Goal: Book appointment/travel/reservation

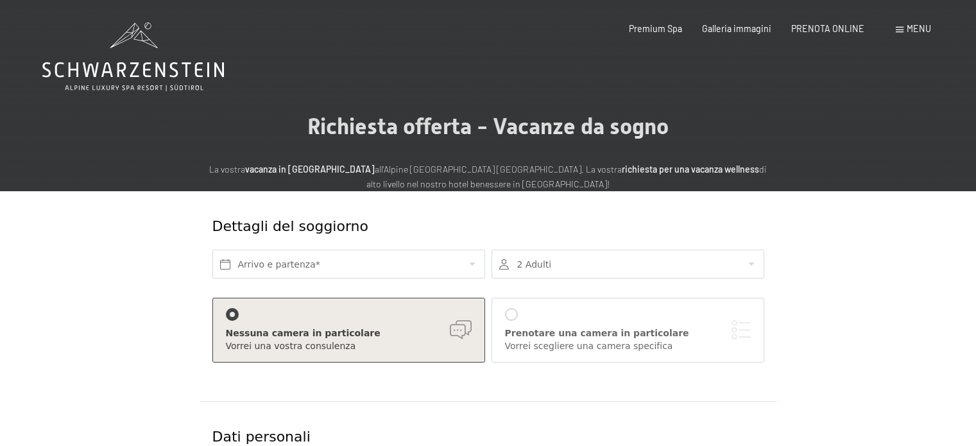
click at [384, 264] on span "Consenso marketing*" at bounding box center [412, 259] width 97 height 13
click at [357, 264] on input "Consenso marketing*" at bounding box center [350, 259] width 13 height 13
click at [444, 260] on span "Consenso marketing*" at bounding box center [412, 259] width 97 height 13
click at [357, 260] on input "Consenso marketing*" at bounding box center [350, 259] width 13 height 13
checkbox input "false"
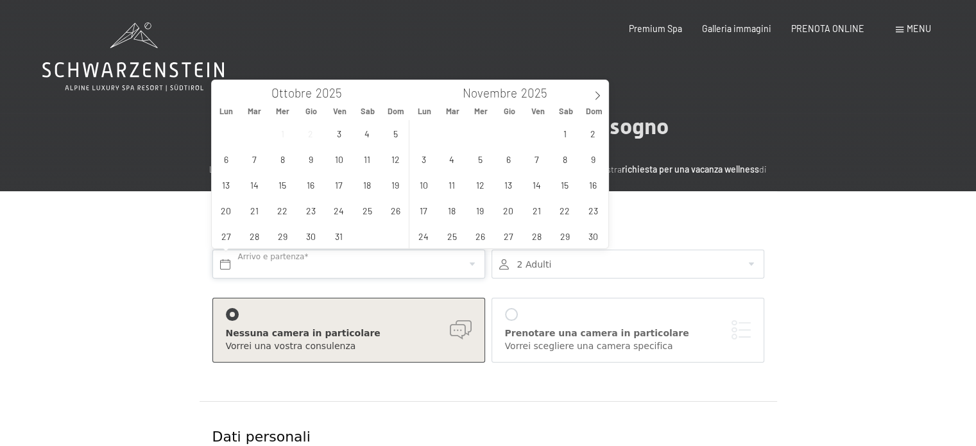
click at [469, 262] on input "text" at bounding box center [348, 263] width 273 height 29
click at [339, 236] on span "31" at bounding box center [338, 235] width 25 height 25
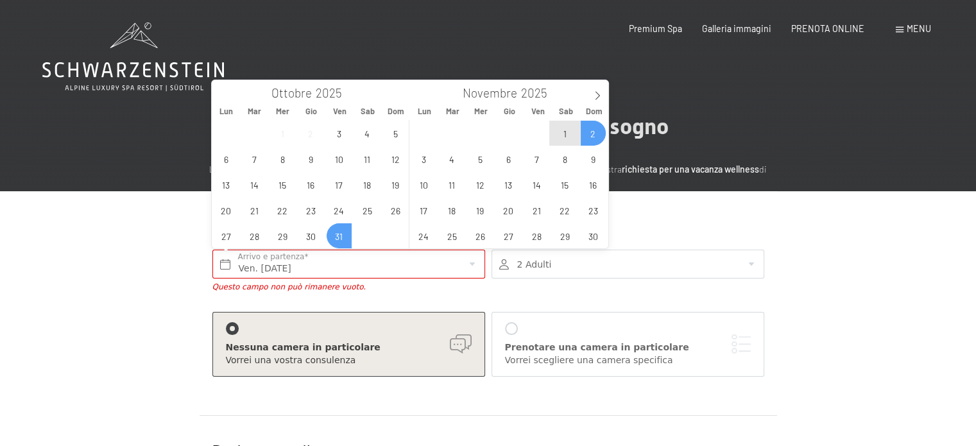
click at [591, 129] on span "2" at bounding box center [592, 133] width 25 height 25
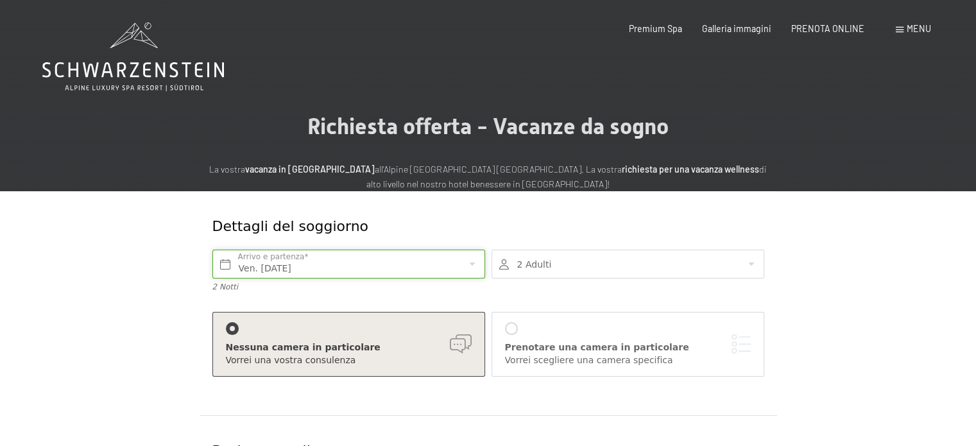
type input "Ven. [DATE] - Dom. [DATE]"
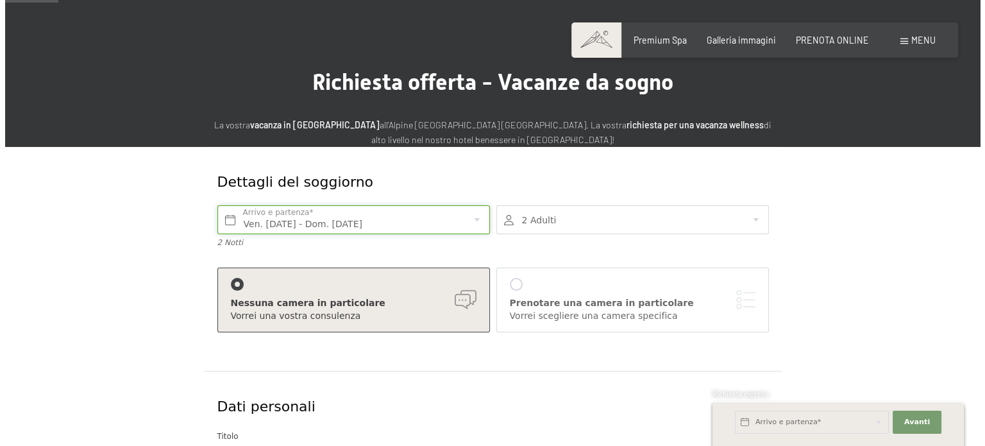
scroll to position [64, 0]
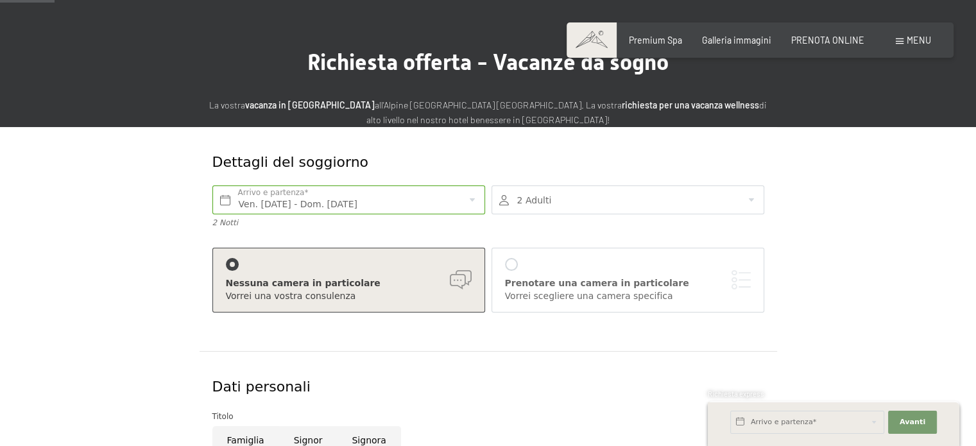
click at [531, 296] on div "Vorrei scegliere una camera specifica" at bounding box center [628, 296] width 246 height 13
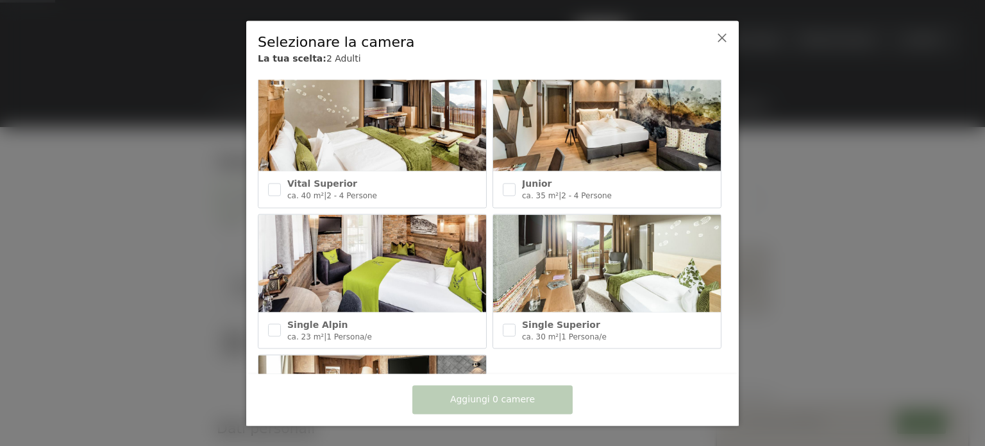
scroll to position [523, 0]
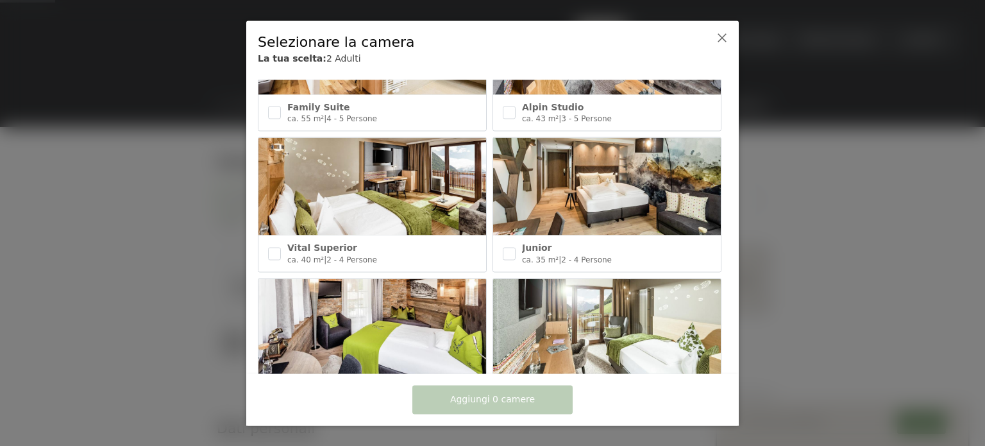
click at [607, 182] on img at bounding box center [607, 186] width 228 height 97
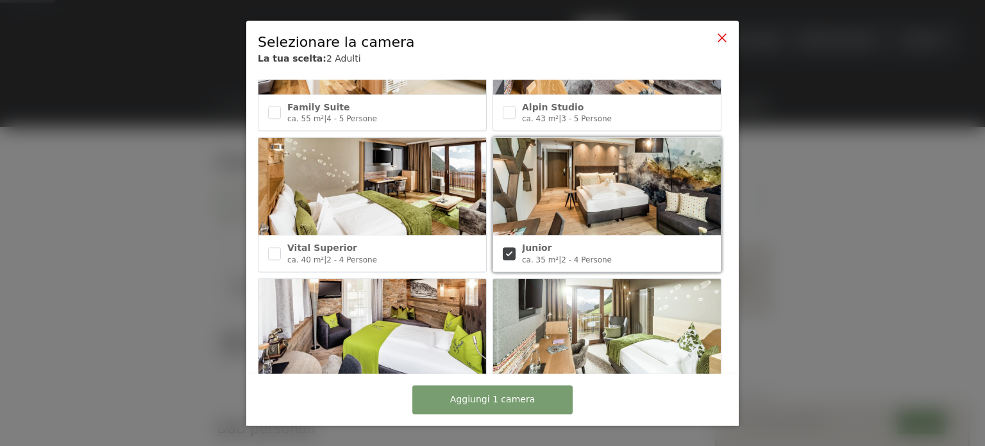
click at [724, 35] on icon at bounding box center [722, 37] width 10 height 10
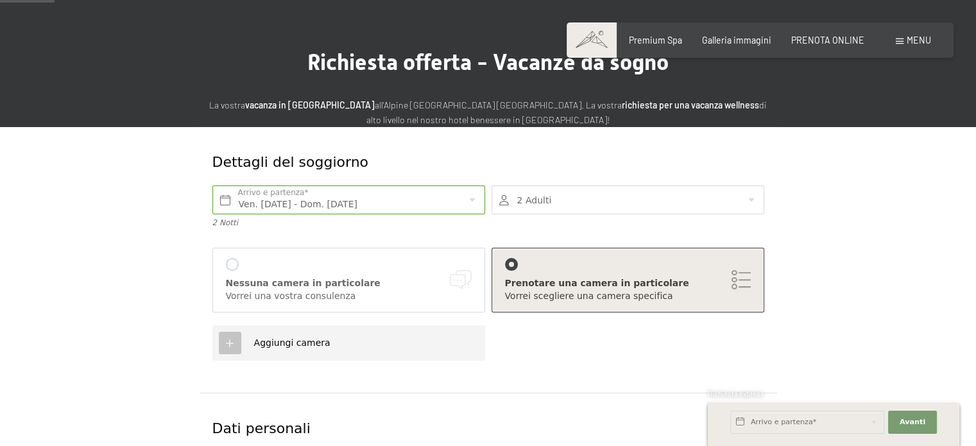
click at [601, 296] on div "Vorrei scegliere una camera specifica" at bounding box center [628, 296] width 246 height 13
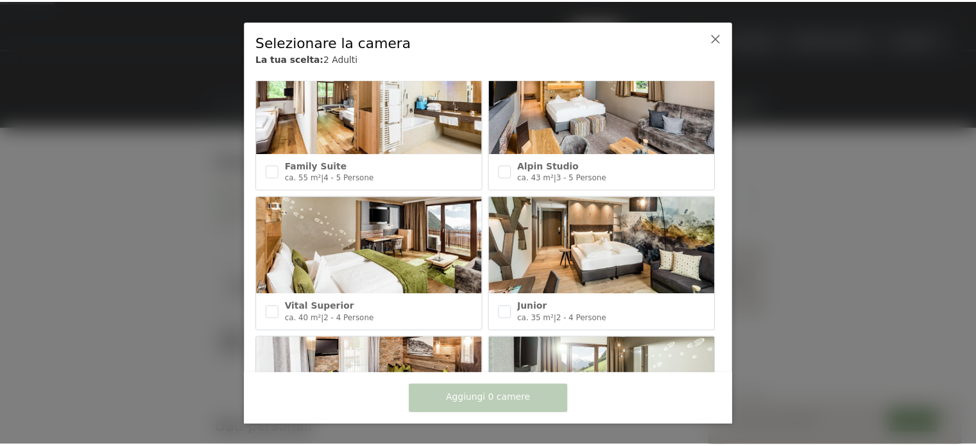
scroll to position [395, 0]
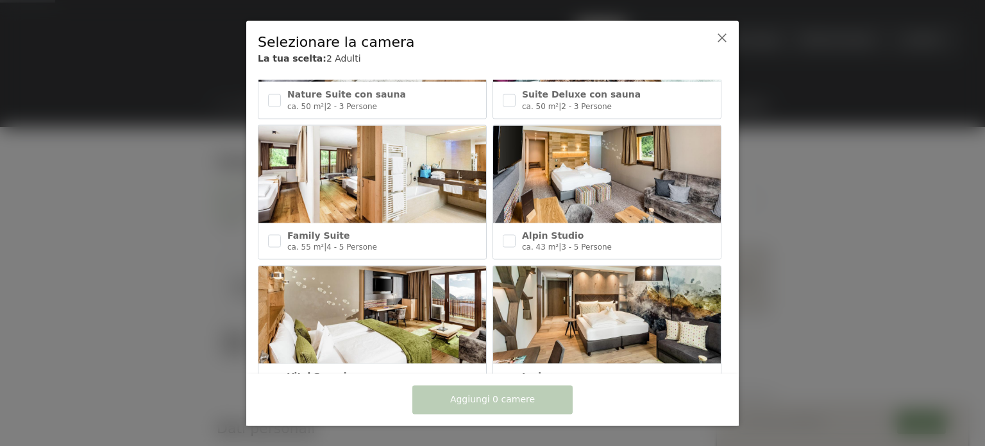
click at [507, 375] on input "checkbox" at bounding box center [509, 381] width 13 height 13
checkbox input "true"
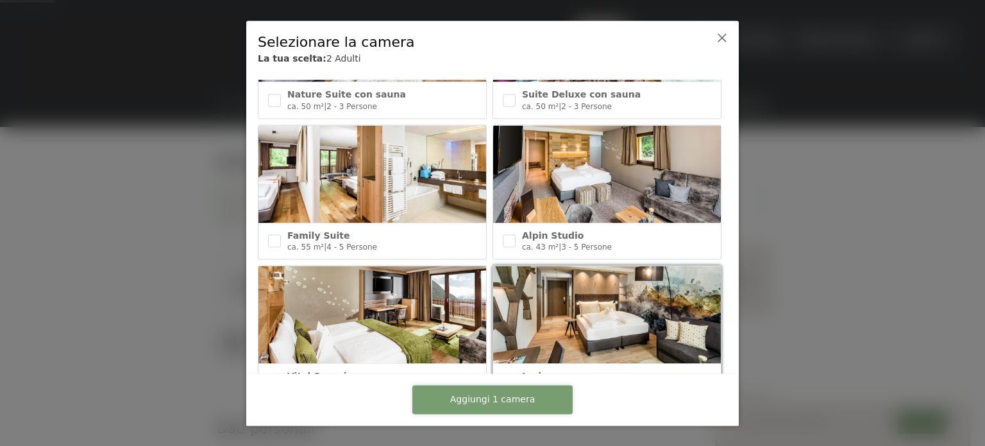
click at [492, 394] on span "Aggiungi 1 camera" at bounding box center [492, 399] width 85 height 13
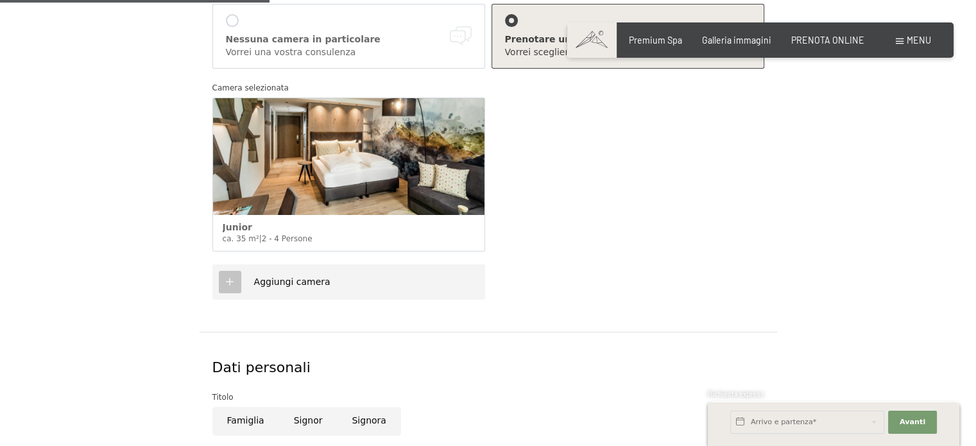
scroll to position [385, 0]
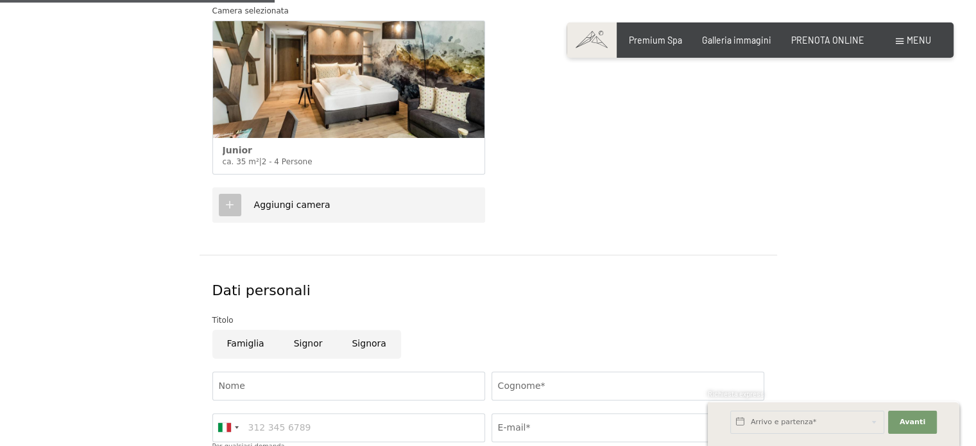
click at [370, 342] on input "Signora" at bounding box center [368, 344] width 63 height 29
radio input "true"
click at [312, 381] on input "Nome" at bounding box center [348, 385] width 273 height 29
type input "GABRIELLA"
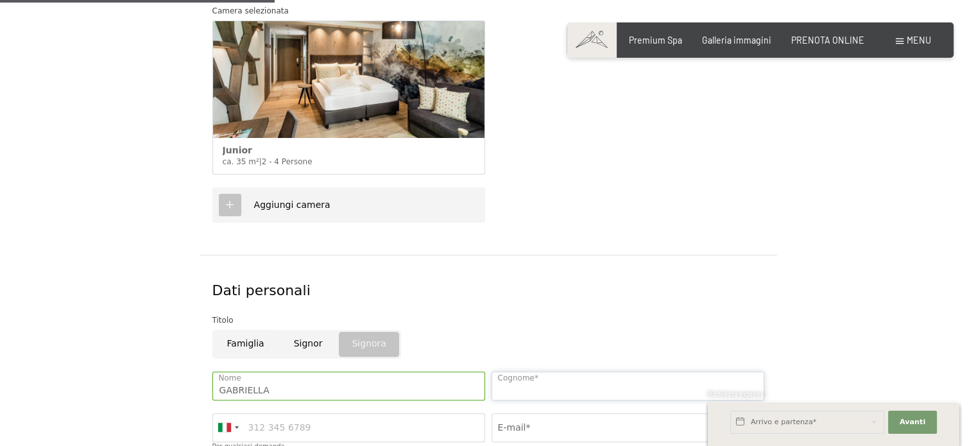
click at [573, 387] on input "Cognome*" at bounding box center [627, 385] width 273 height 29
type input "[PERSON_NAME]"
click at [299, 419] on input "Per qualsiasi domanda" at bounding box center [348, 427] width 273 height 29
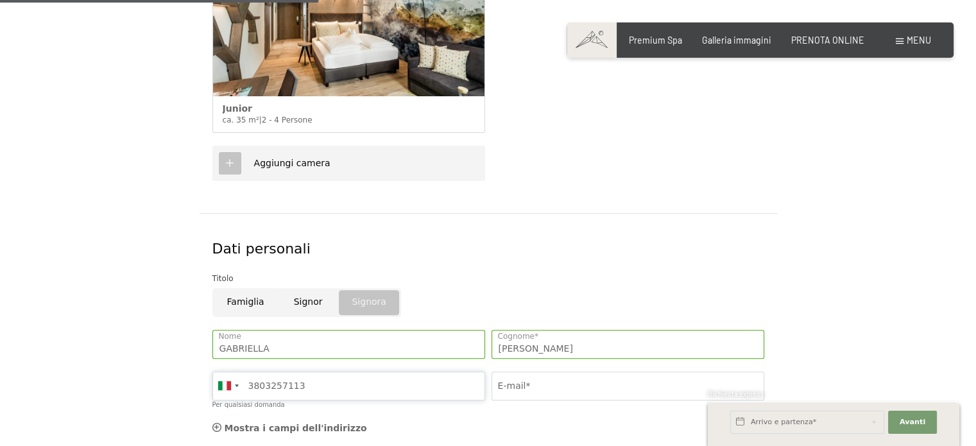
scroll to position [449, 0]
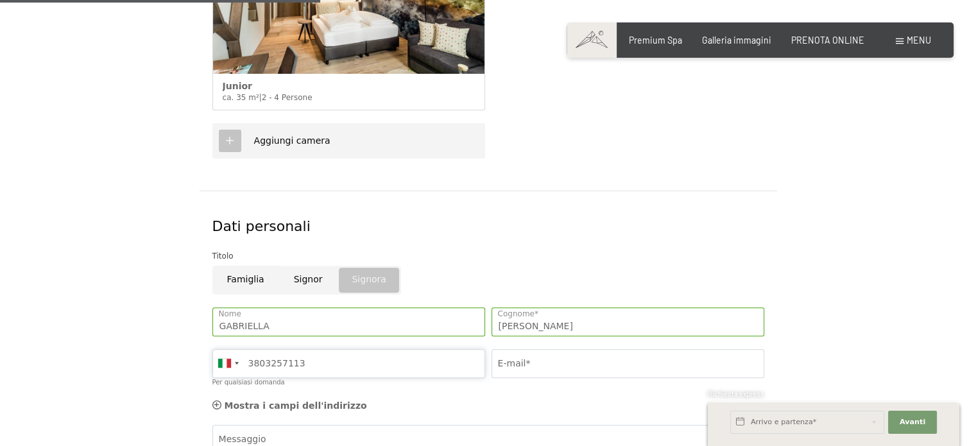
type input "3803257113"
click at [557, 359] on input "E-mail*" at bounding box center [627, 363] width 273 height 29
type input "[EMAIL_ADDRESS][DOMAIN_NAME]"
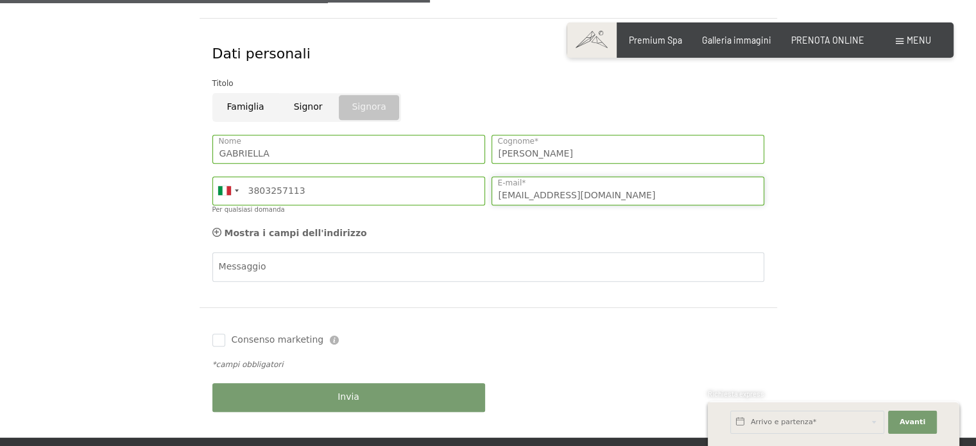
scroll to position [641, 0]
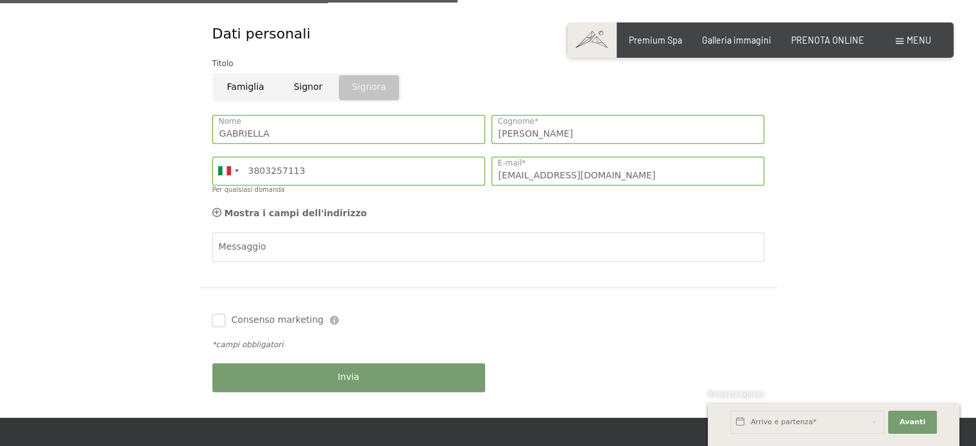
drag, startPoint x: 224, startPoint y: 317, endPoint x: 232, endPoint y: 340, distance: 23.9
click at [224, 317] on input "Consenso marketing" at bounding box center [218, 320] width 13 height 13
checkbox input "true"
click at [314, 376] on button "Invia" at bounding box center [348, 377] width 273 height 29
